Goal: Task Accomplishment & Management: Use online tool/utility

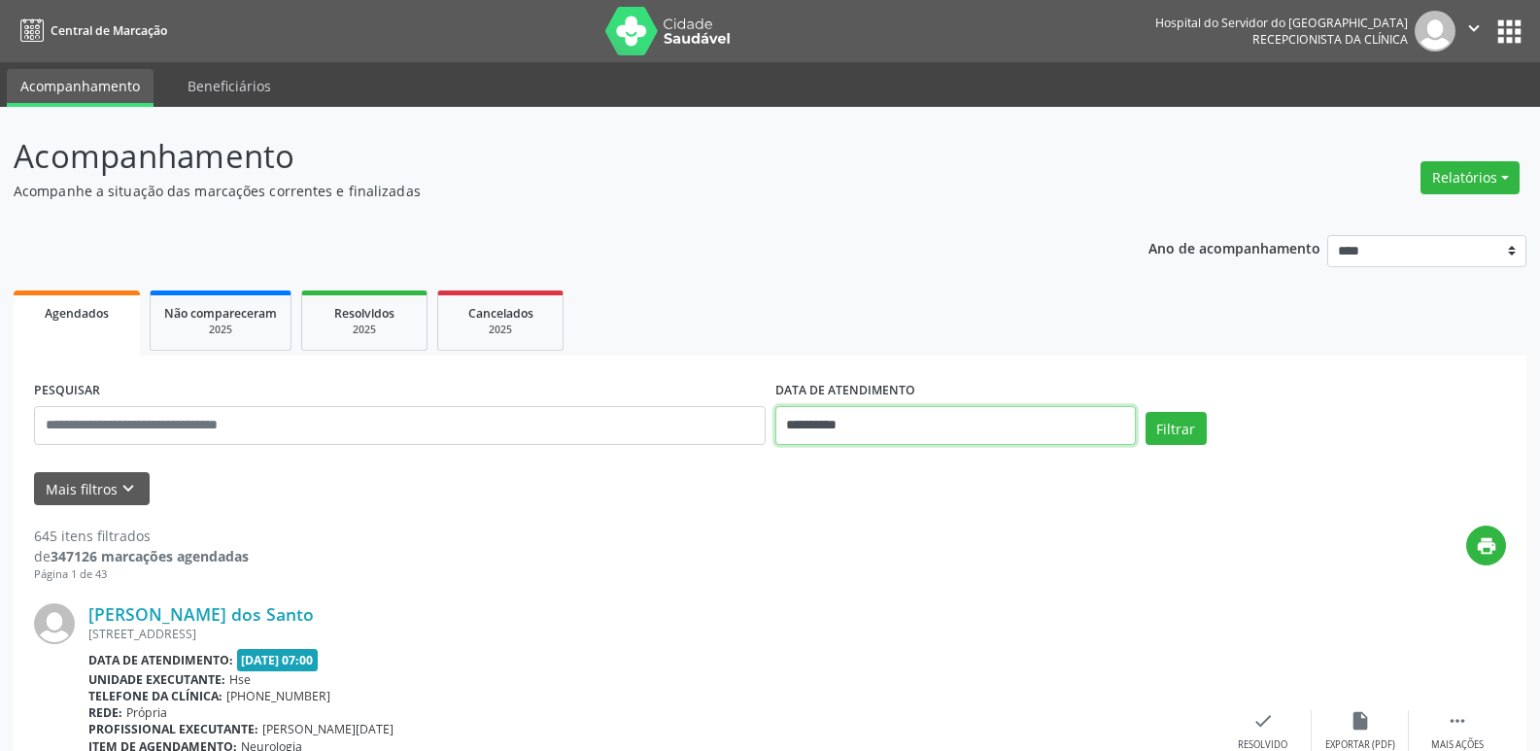
click at [834, 420] on input "**********" at bounding box center [955, 425] width 360 height 39
click at [1495, 178] on button "Relatórios" at bounding box center [1469, 177] width 99 height 33
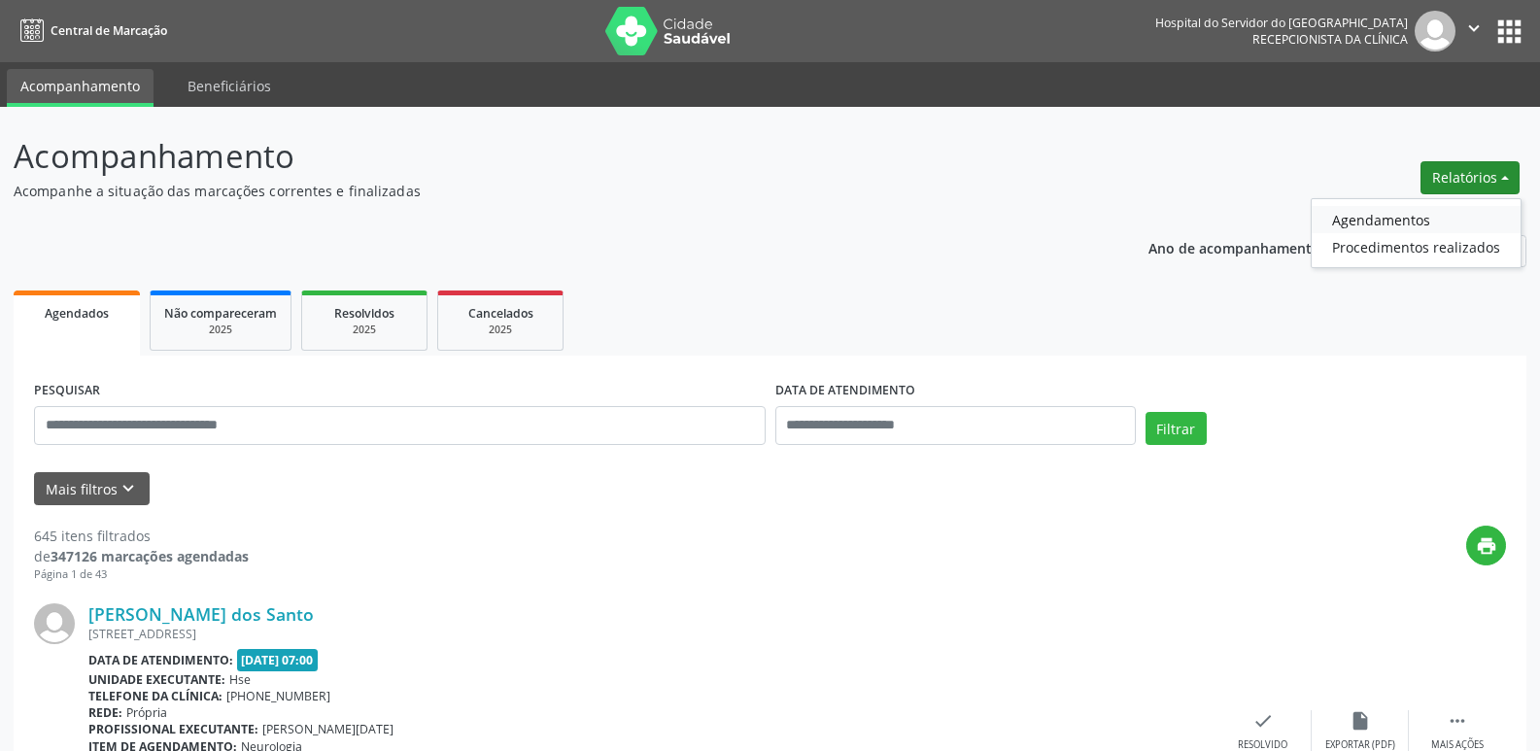
click at [1378, 225] on link "Agendamentos" at bounding box center [1415, 219] width 209 height 27
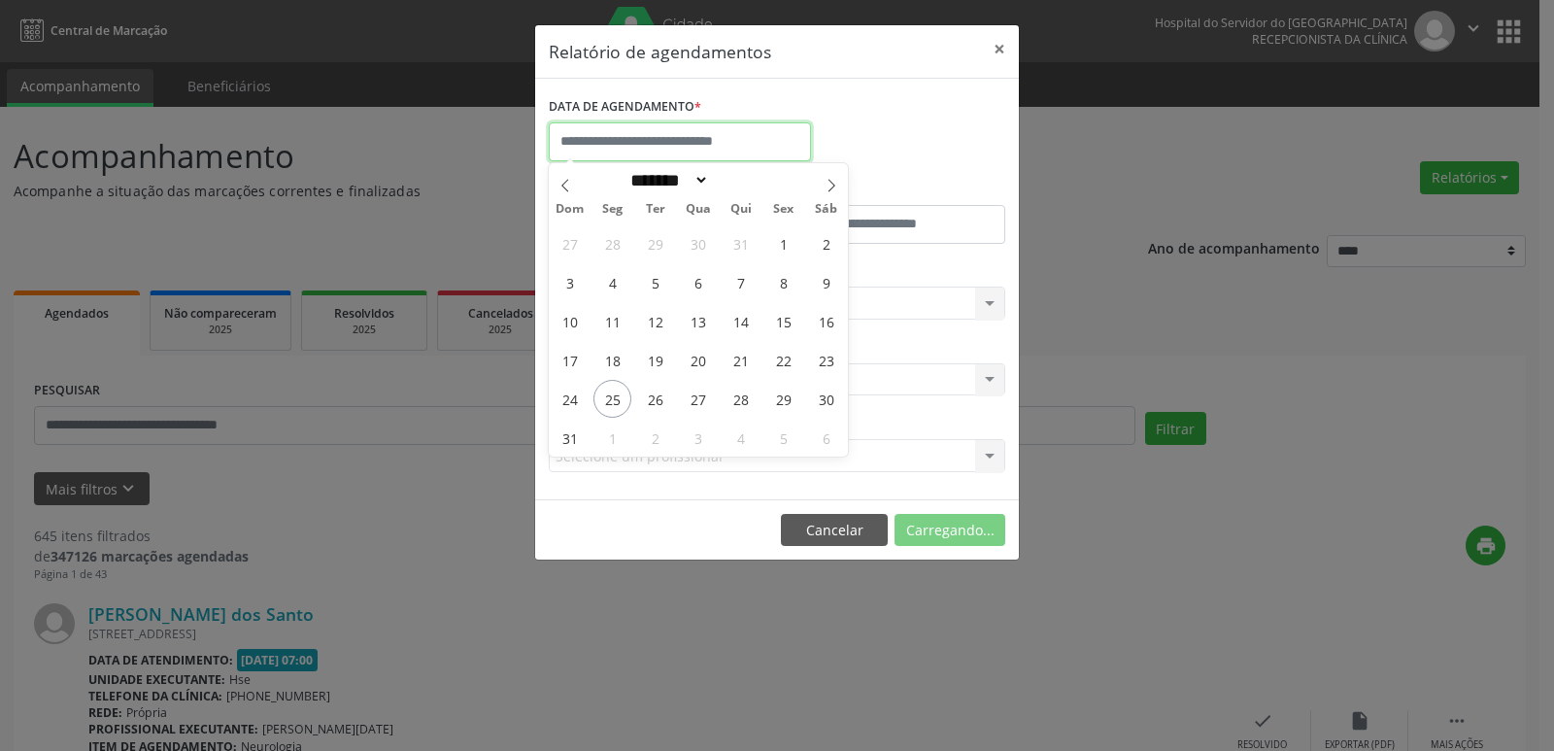
click at [791, 145] on input "text" at bounding box center [680, 141] width 262 height 39
click at [605, 399] on span "25" at bounding box center [612, 399] width 38 height 38
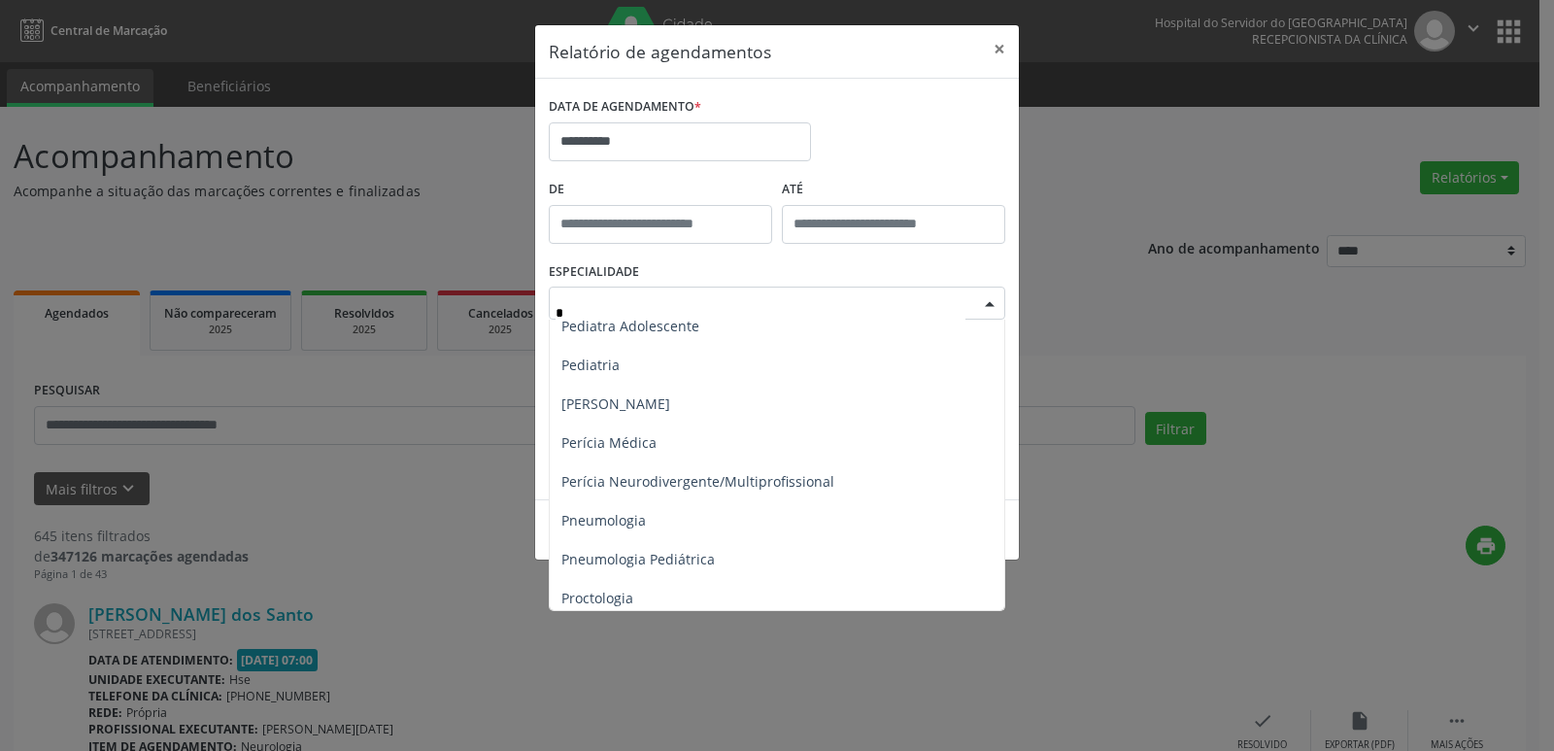
scroll to position [1068, 0]
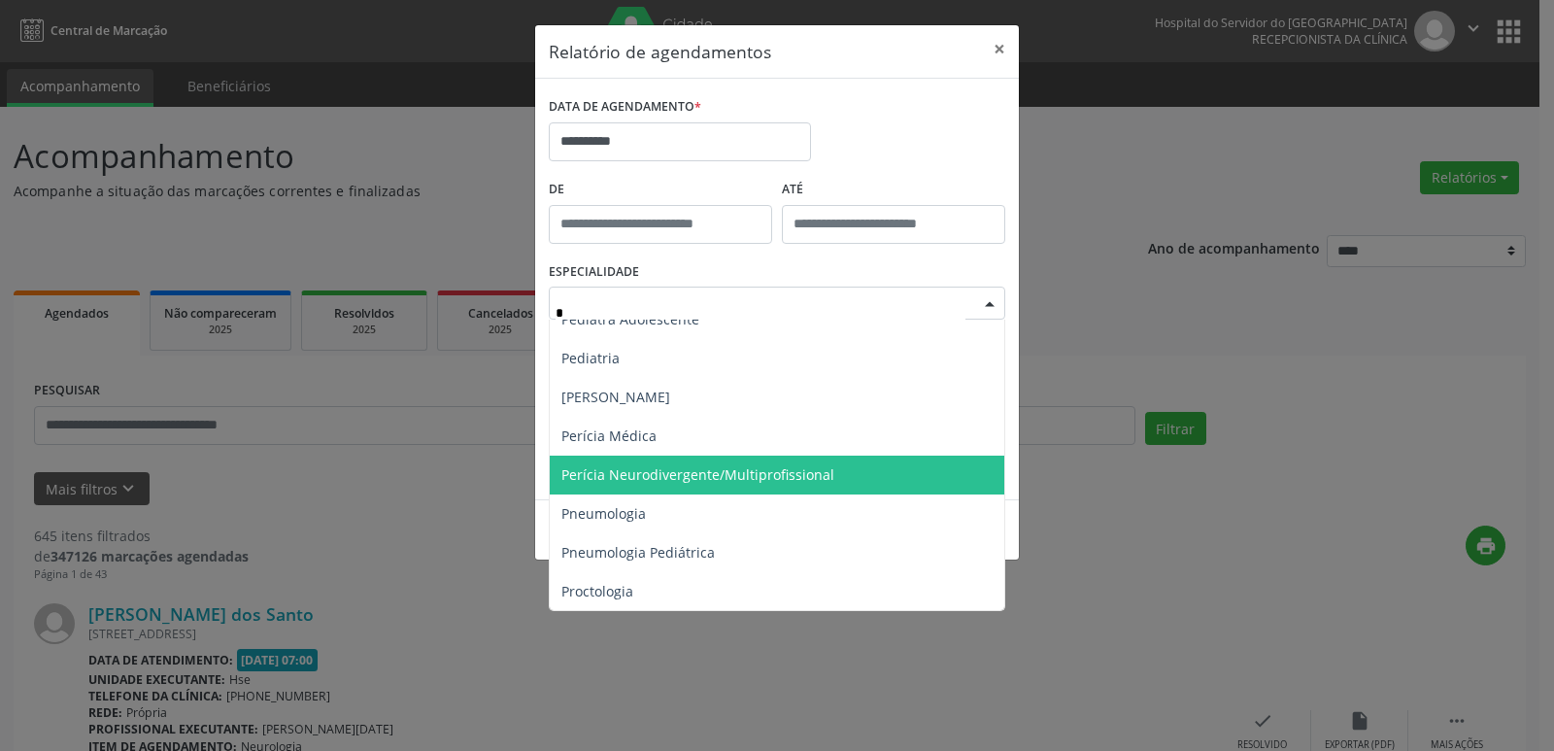
click at [660, 478] on span "Perícia Neurodivergente/Multiprofissional" at bounding box center [697, 474] width 273 height 18
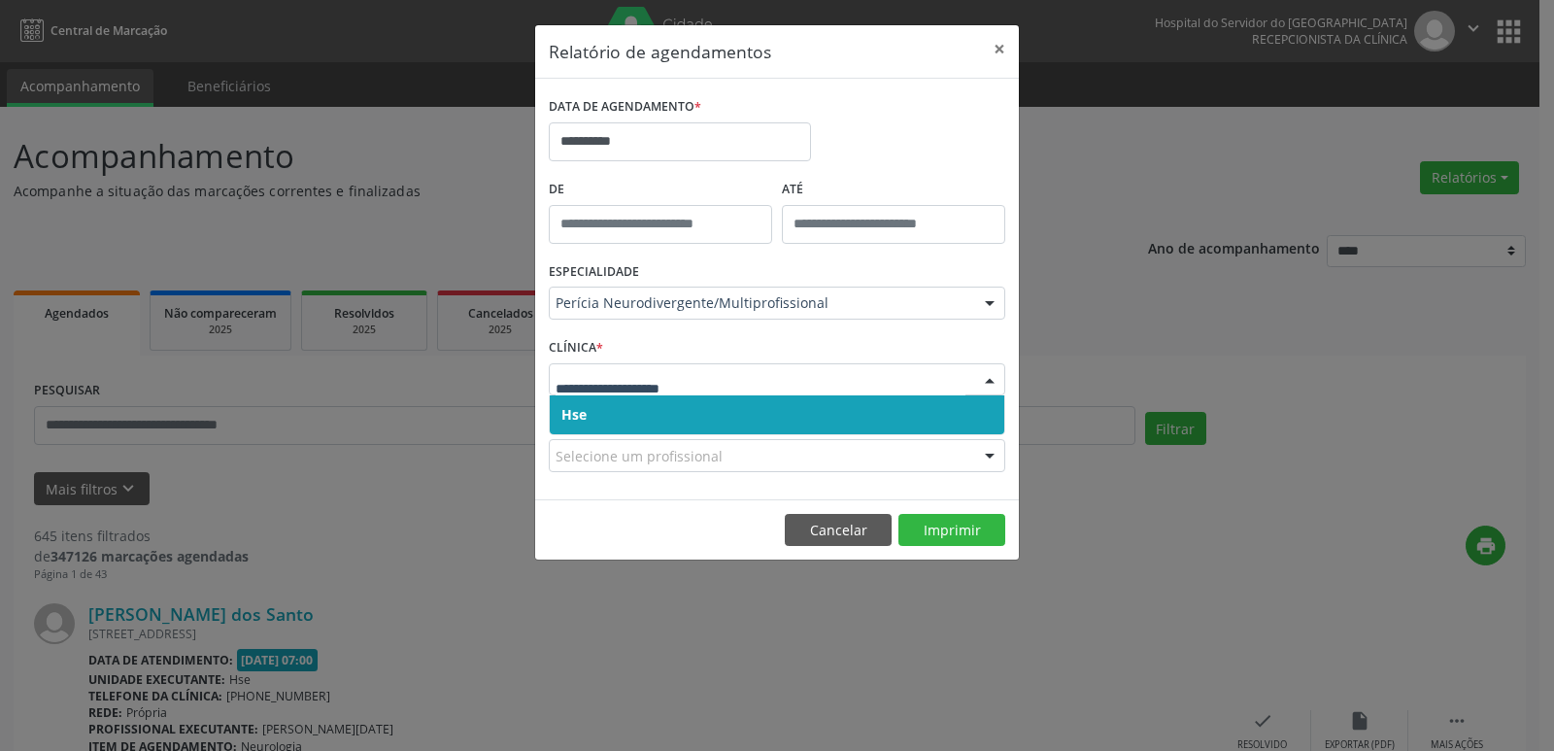
click at [590, 411] on span "Hse" at bounding box center [777, 414] width 455 height 39
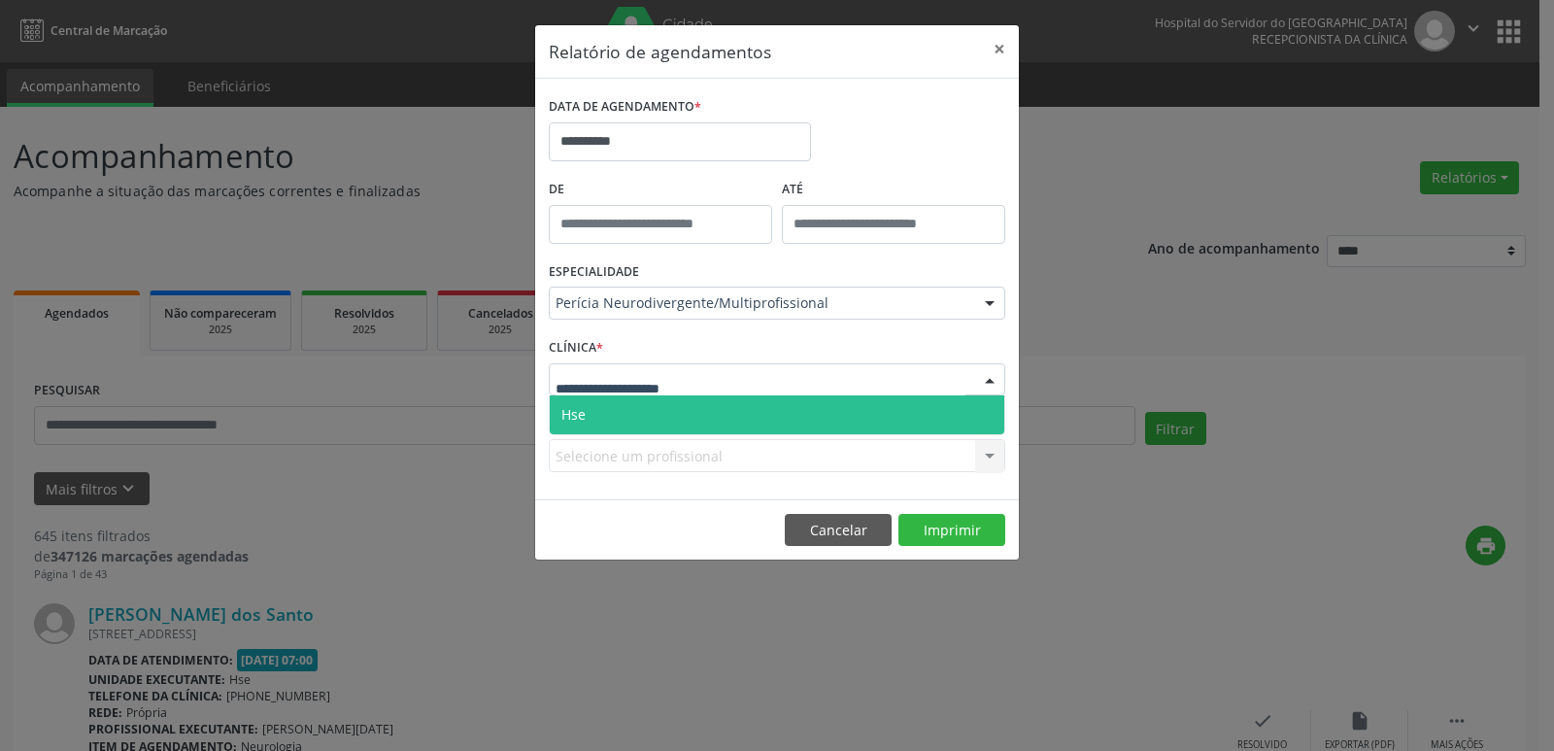
click at [566, 416] on span "Hse" at bounding box center [573, 414] width 24 height 18
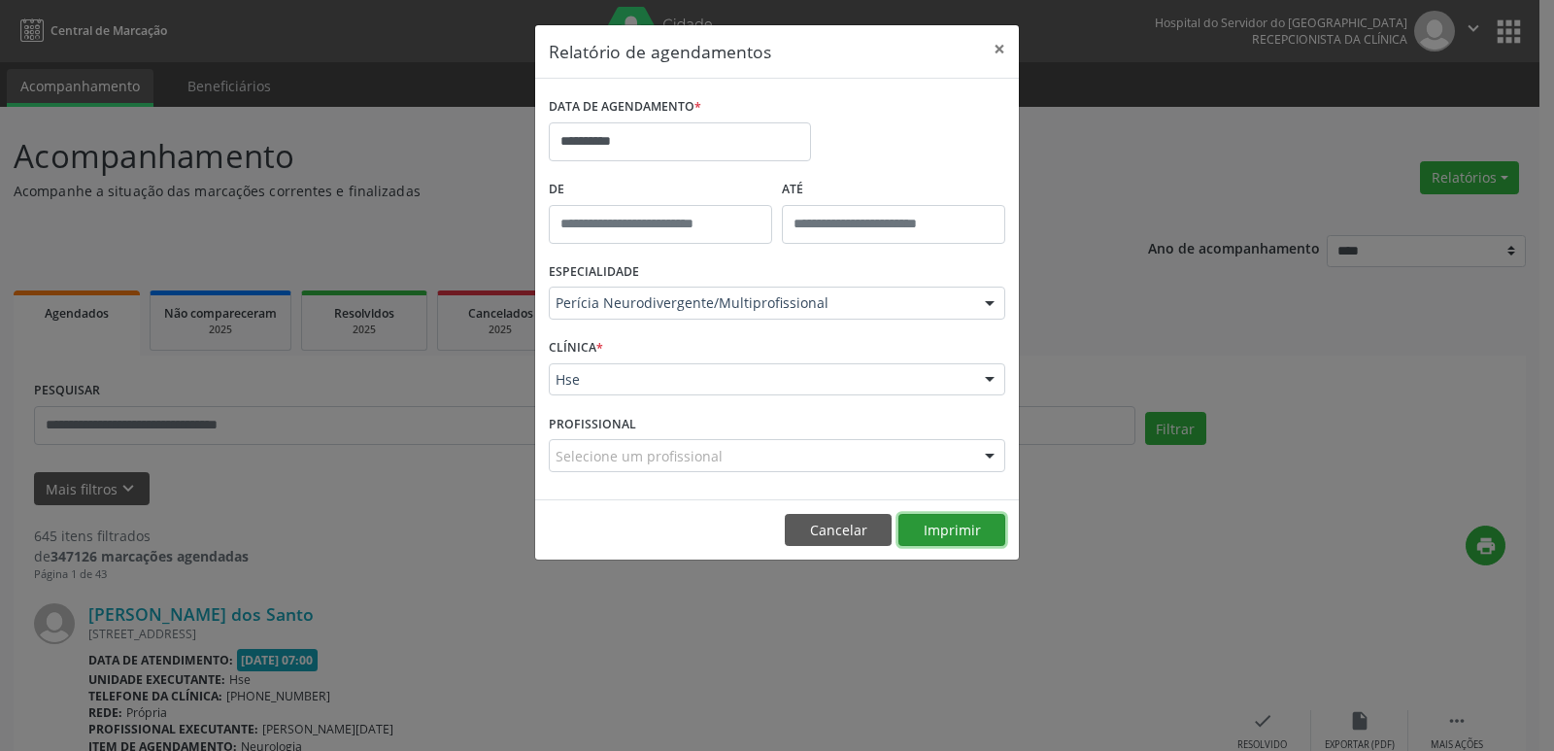
click at [950, 526] on button "Imprimir" at bounding box center [951, 530] width 107 height 33
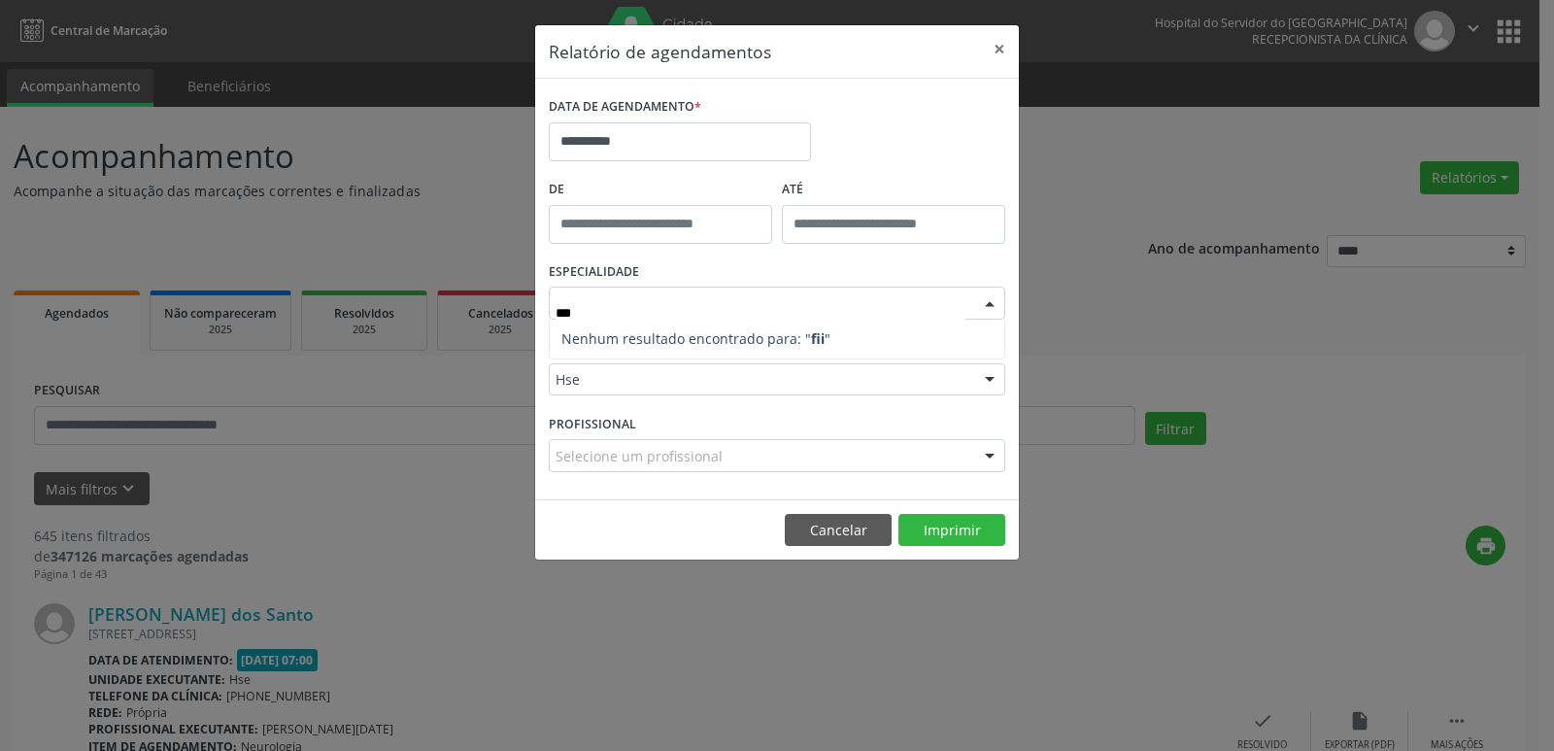
scroll to position [0, 0]
click at [578, 306] on input "***" at bounding box center [761, 312] width 410 height 39
type input "*"
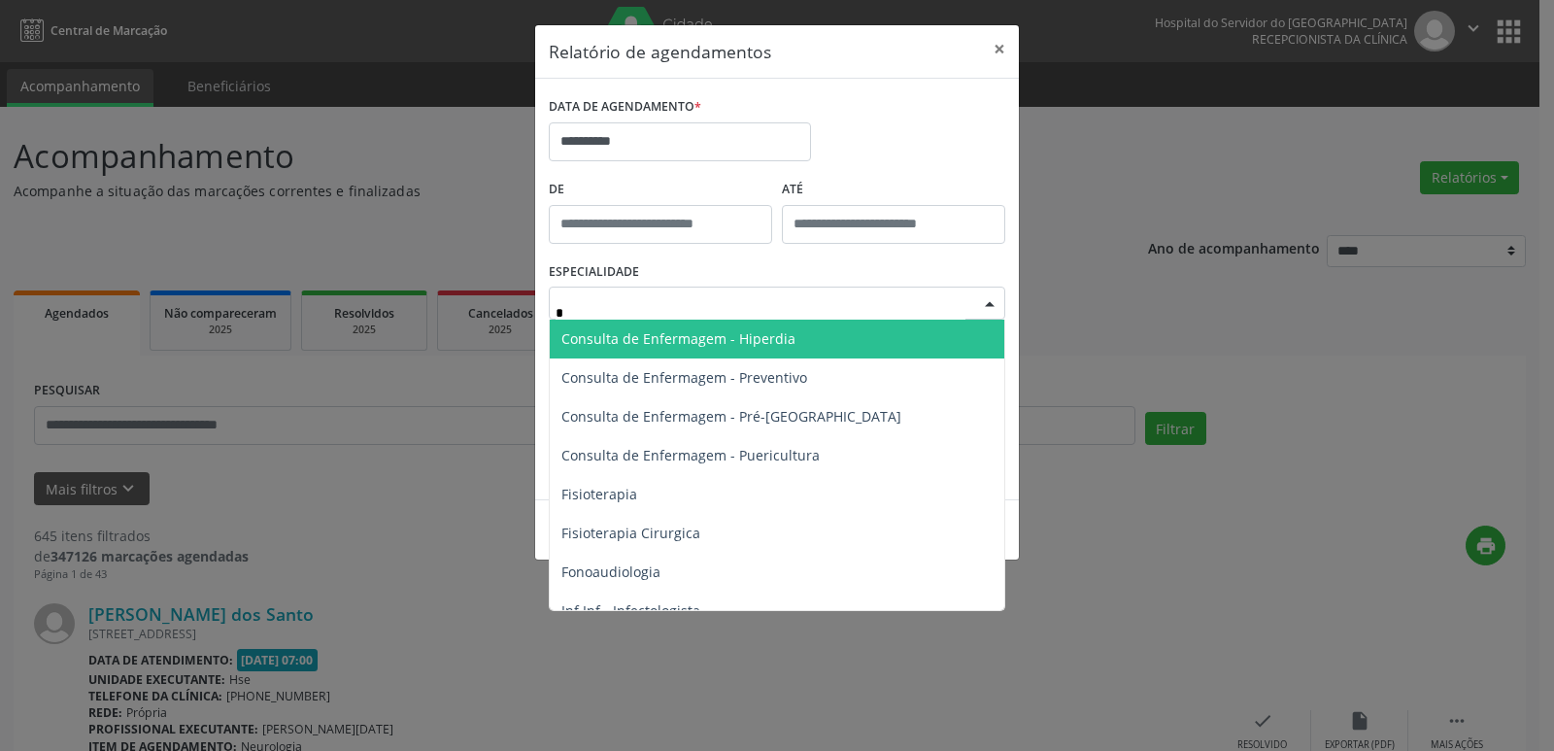
type input "**"
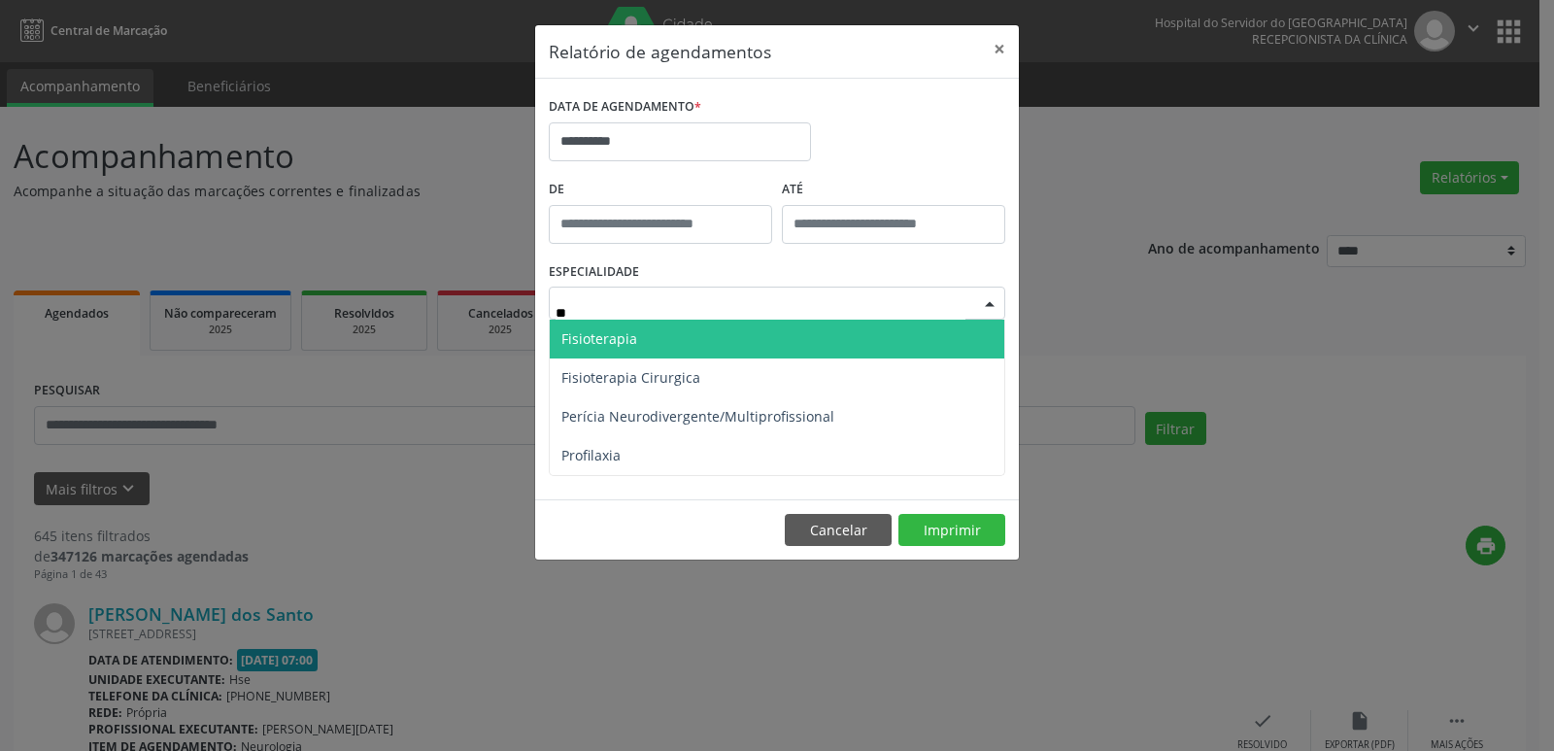
click at [591, 340] on span "Fisioterapia" at bounding box center [599, 338] width 76 height 18
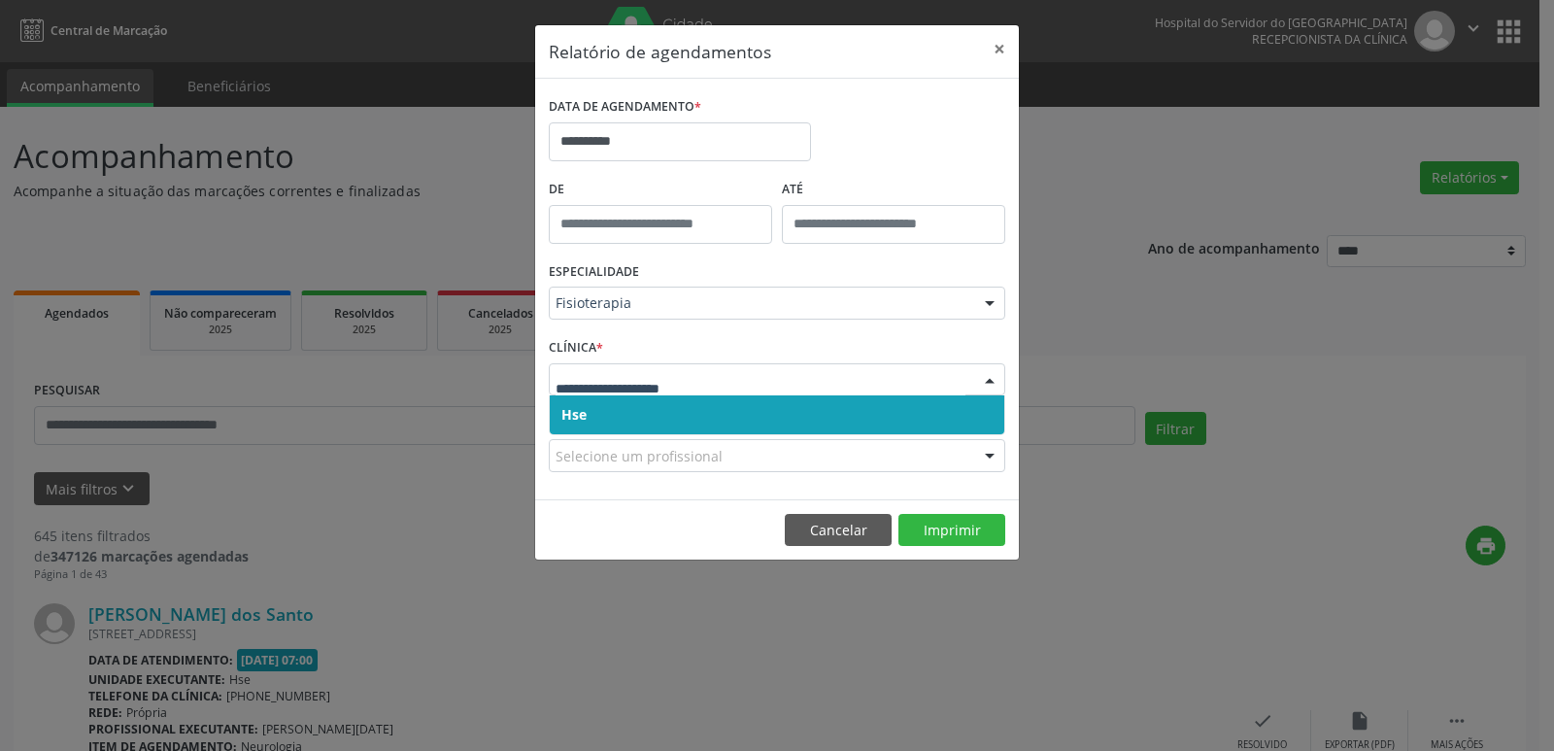
click at [571, 426] on span "Hse" at bounding box center [777, 414] width 455 height 39
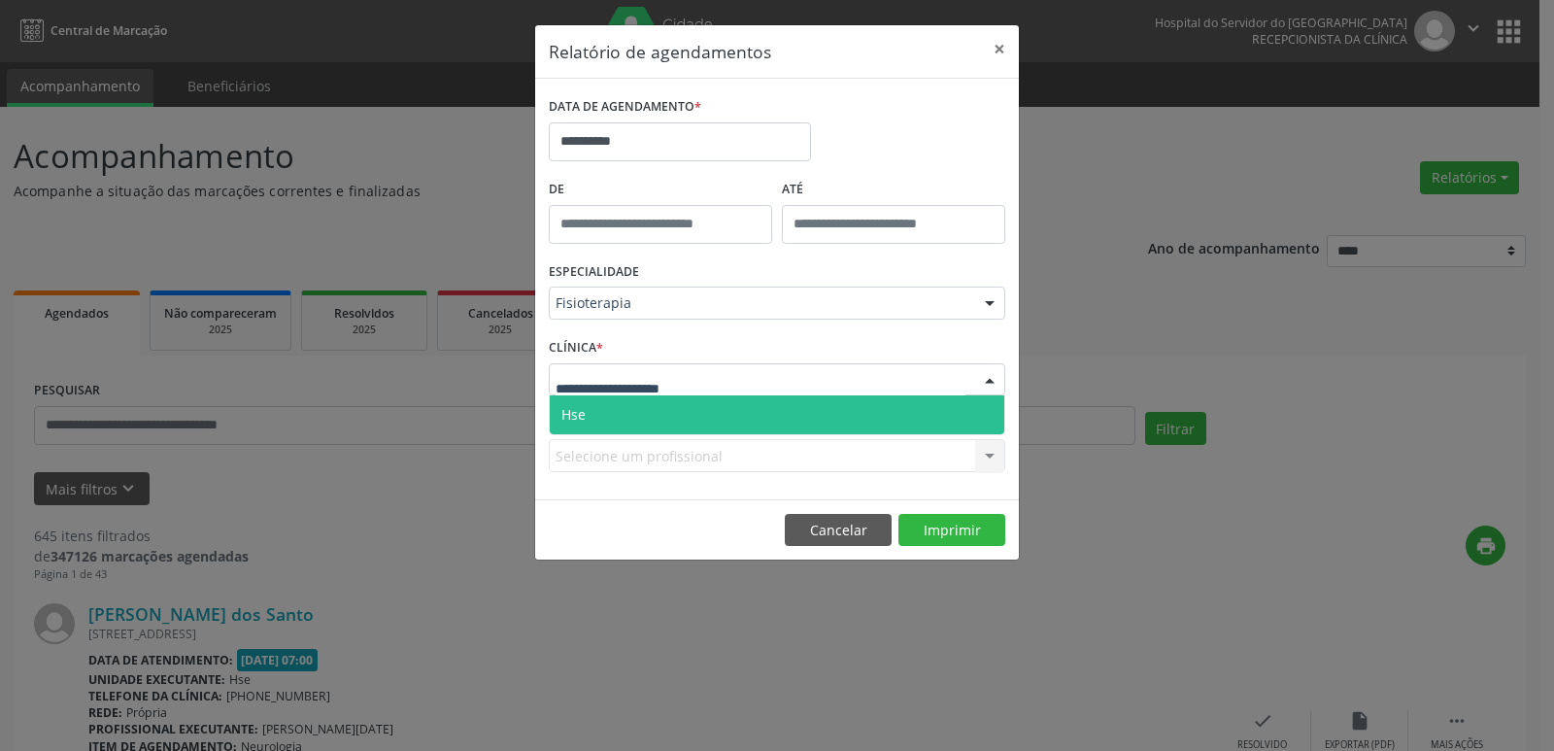
click at [581, 404] on span "Hse" at bounding box center [777, 414] width 455 height 39
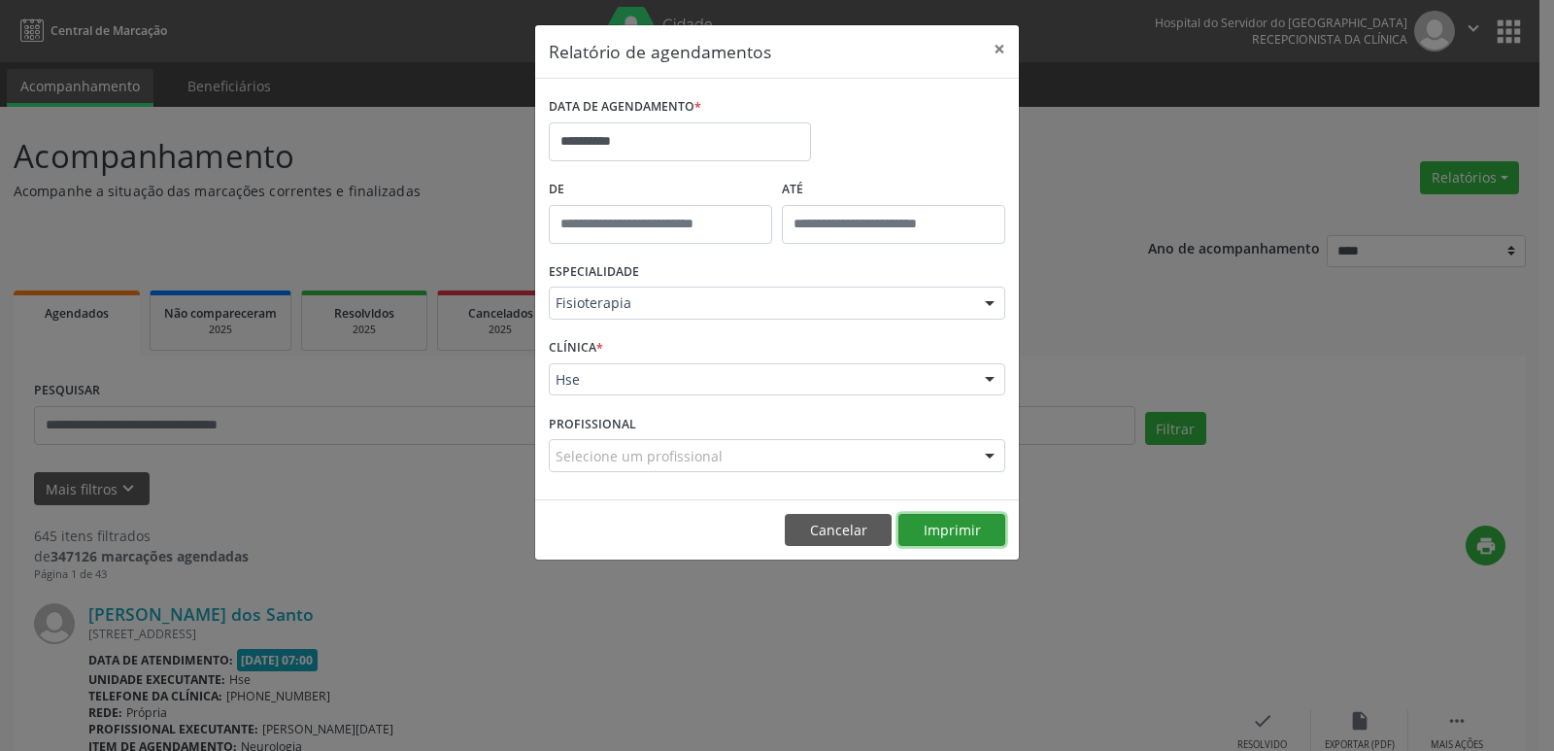
click at [936, 534] on button "Imprimir" at bounding box center [951, 530] width 107 height 33
